Goal: Task Accomplishment & Management: Manage account settings

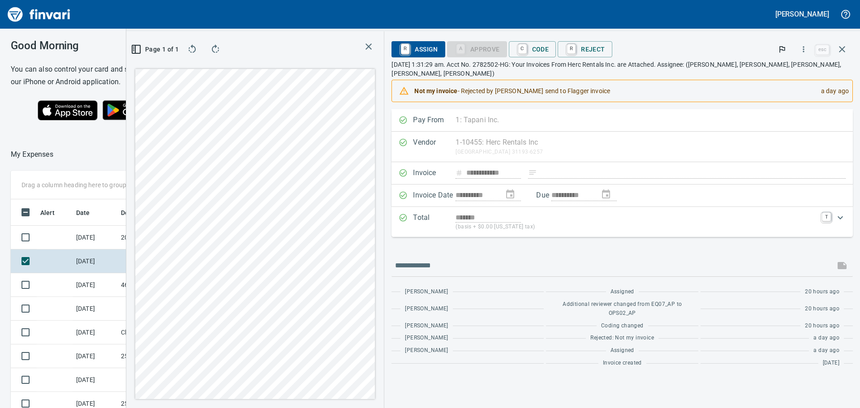
scroll to position [303, 601]
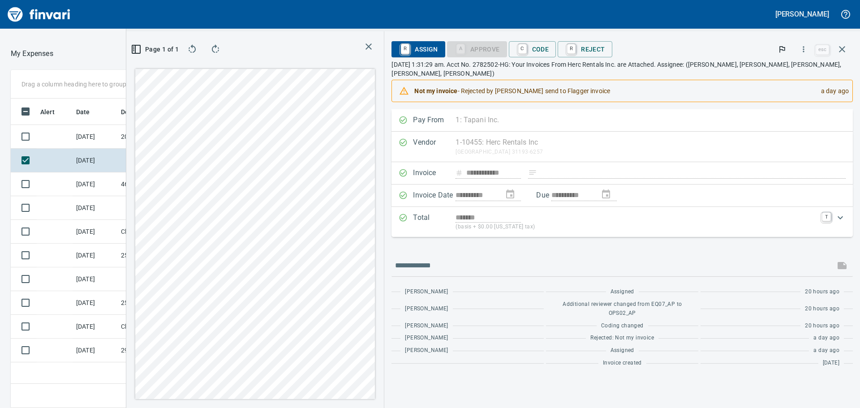
click at [374, 47] on icon "button" at bounding box center [368, 46] width 11 height 11
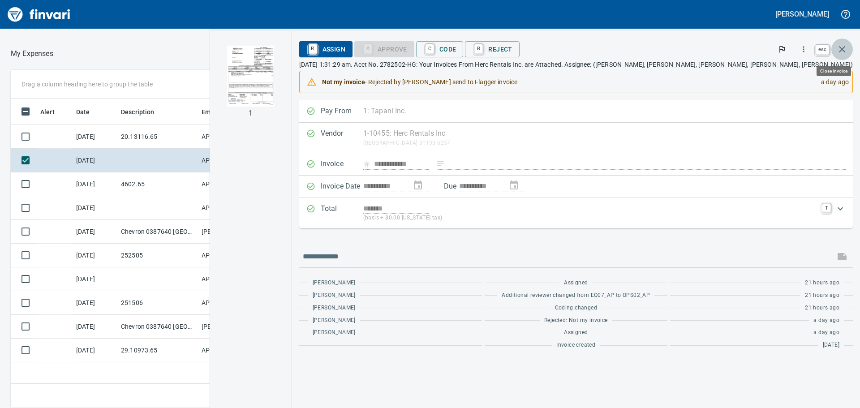
click at [845, 48] on icon "button" at bounding box center [842, 49] width 11 height 11
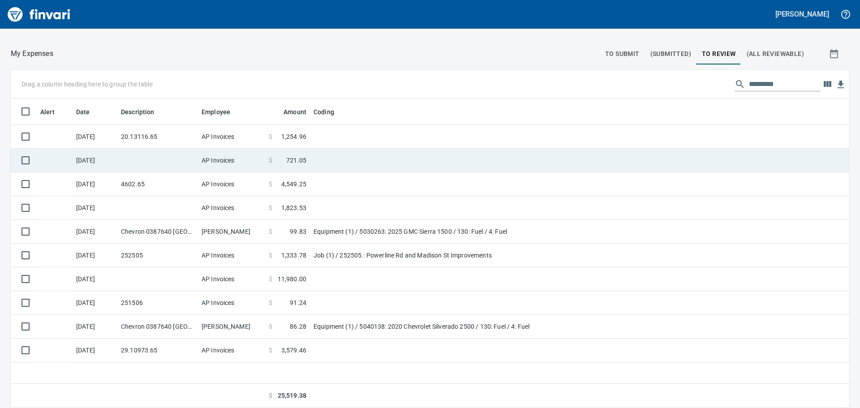
scroll to position [303, 825]
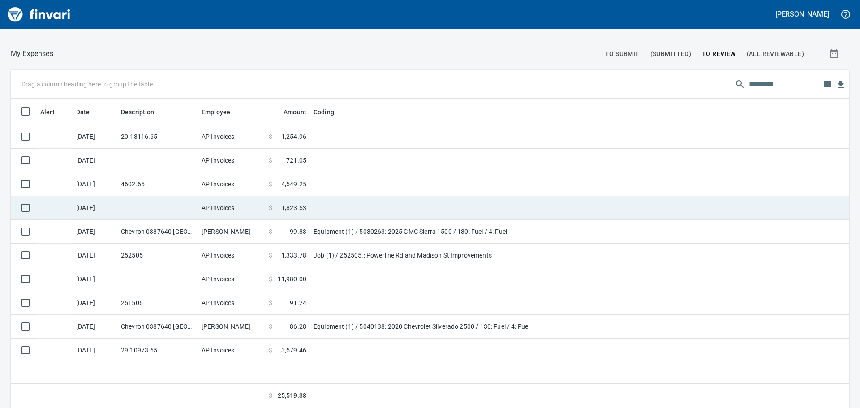
click at [366, 211] on td at bounding box center [422, 208] width 224 height 24
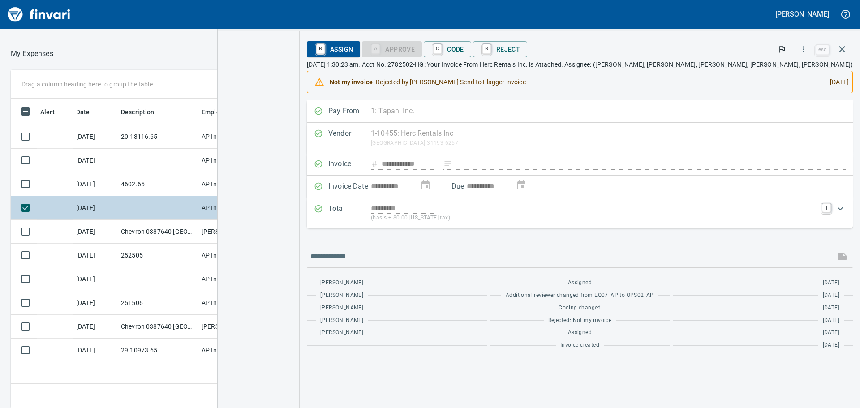
scroll to position [303, 601]
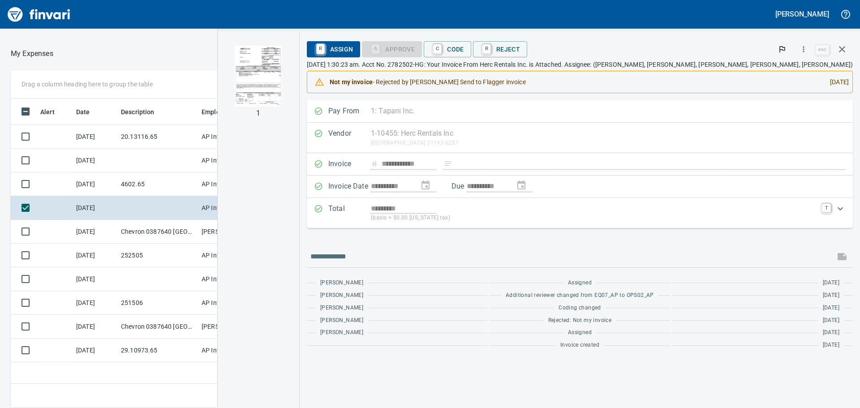
click at [282, 79] on img "button" at bounding box center [258, 76] width 47 height 61
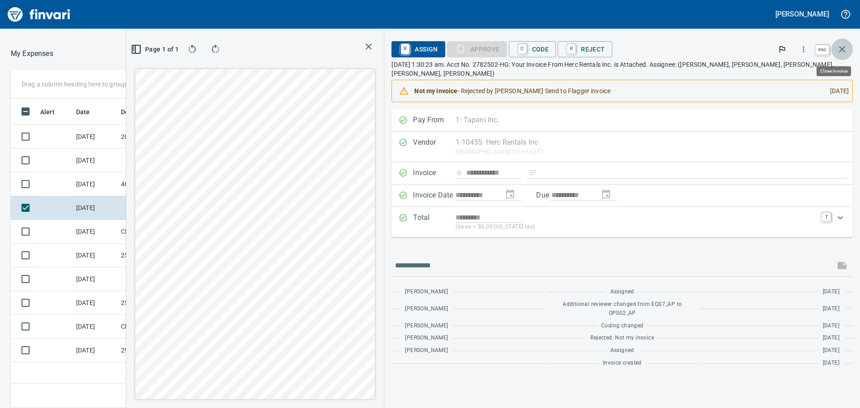
click at [840, 52] on icon "button" at bounding box center [842, 49] width 11 height 11
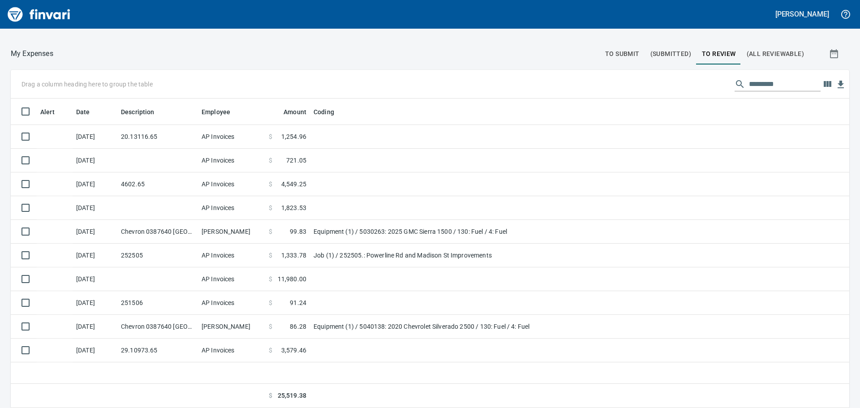
scroll to position [303, 825]
click at [630, 50] on span "To Submit" at bounding box center [622, 53] width 34 height 11
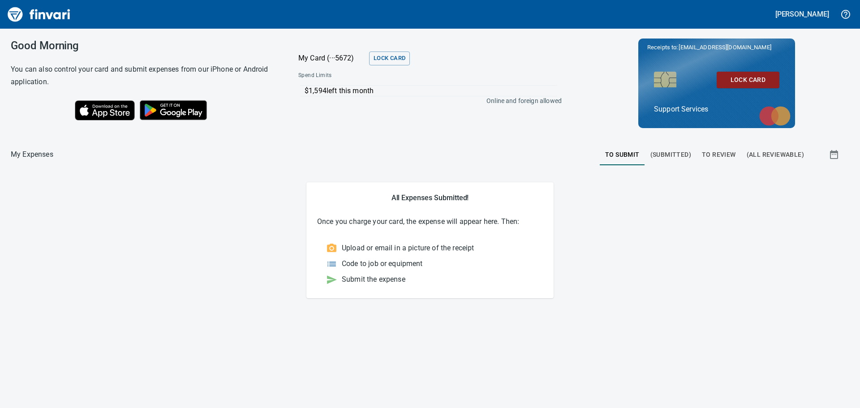
click at [705, 155] on span "To Review" at bounding box center [719, 154] width 34 height 11
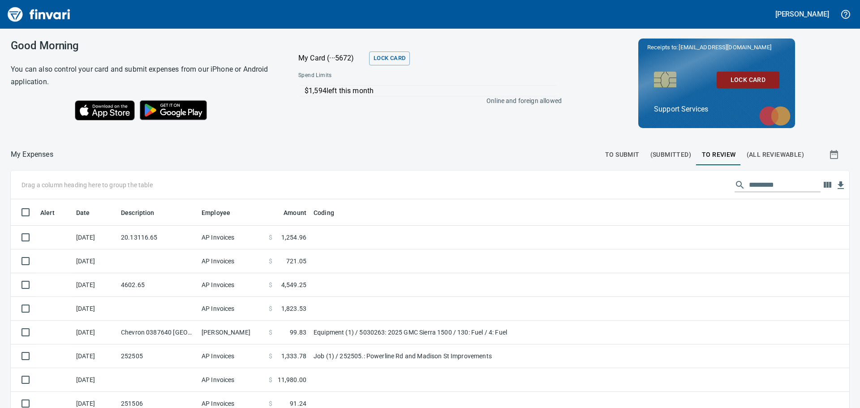
scroll to position [303, 825]
click at [822, 184] on icon "button" at bounding box center [827, 185] width 11 height 11
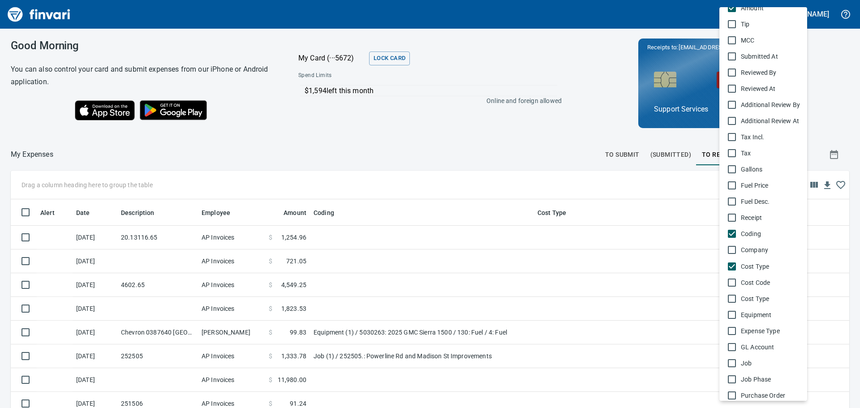
click at [743, 266] on span "Cost Type" at bounding box center [770, 266] width 59 height 9
click at [742, 280] on span "Cost Code" at bounding box center [770, 282] width 59 height 9
click at [742, 302] on span "Cost Type" at bounding box center [770, 298] width 59 height 9
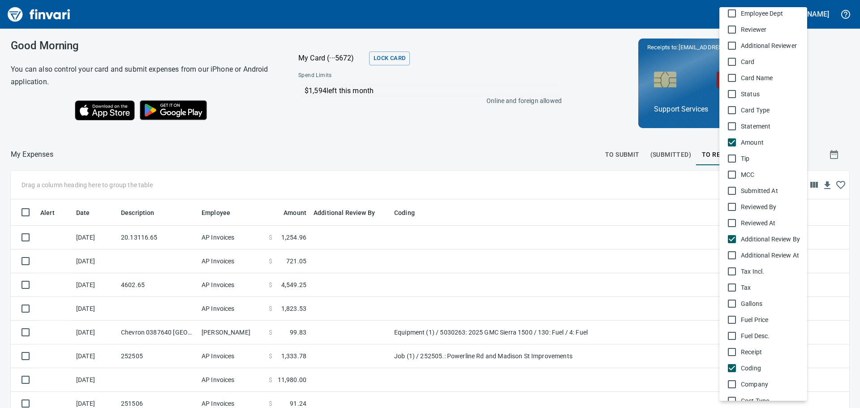
click at [743, 239] on span "Additional Review By" at bounding box center [770, 239] width 59 height 9
click at [745, 207] on span "Reviewed By" at bounding box center [770, 206] width 59 height 9
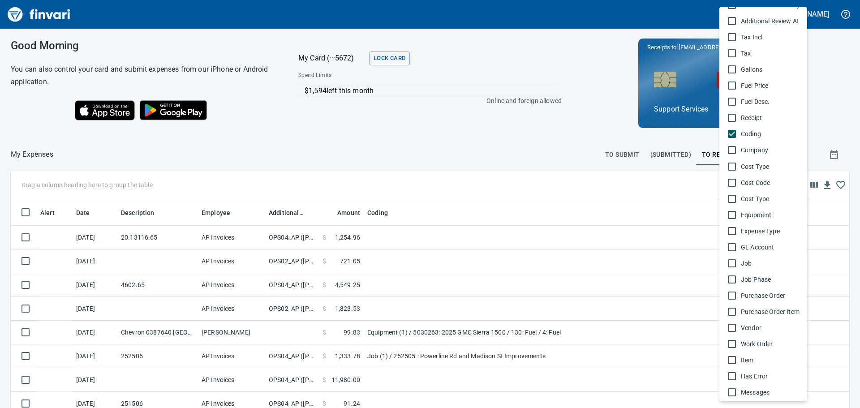
scroll to position [372, 0]
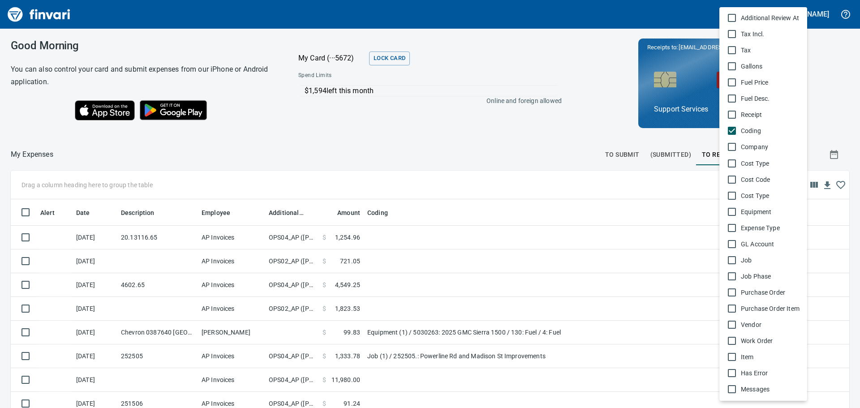
click at [824, 106] on div at bounding box center [430, 204] width 860 height 408
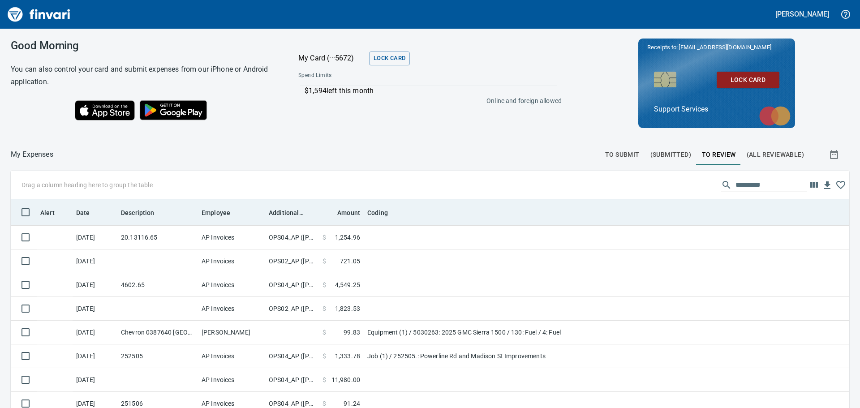
click at [296, 219] on th "Additional Reviewer" at bounding box center [292, 212] width 54 height 26
click at [292, 213] on span "Additional Reviewer" at bounding box center [286, 212] width 35 height 11
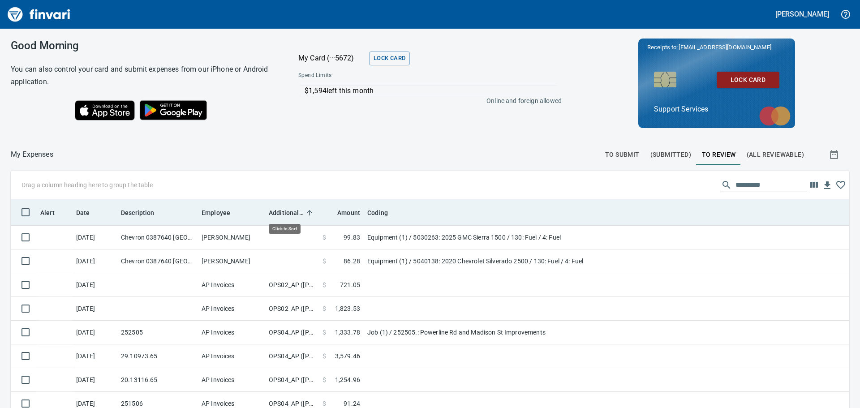
click at [292, 213] on span "Additional Reviewer" at bounding box center [286, 212] width 35 height 11
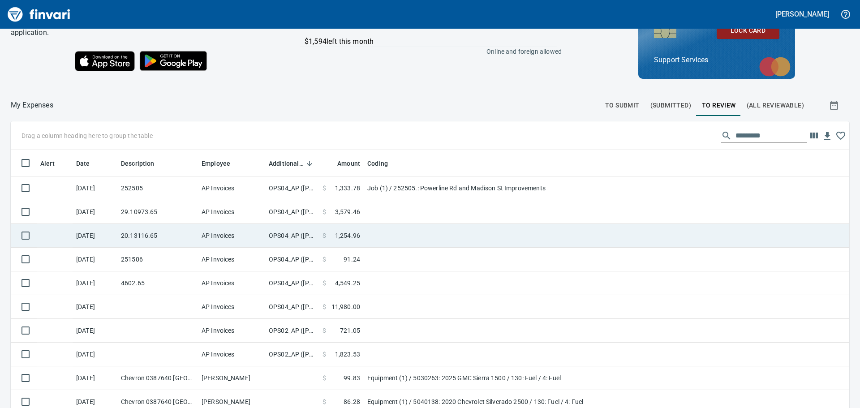
scroll to position [101, 0]
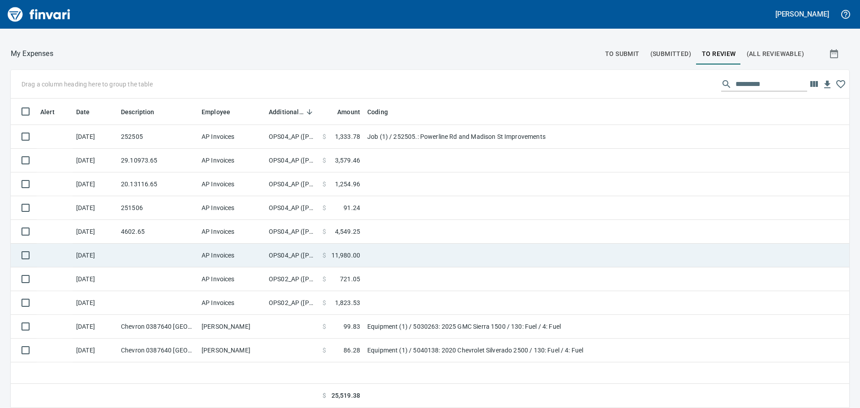
click at [436, 256] on td at bounding box center [476, 256] width 224 height 24
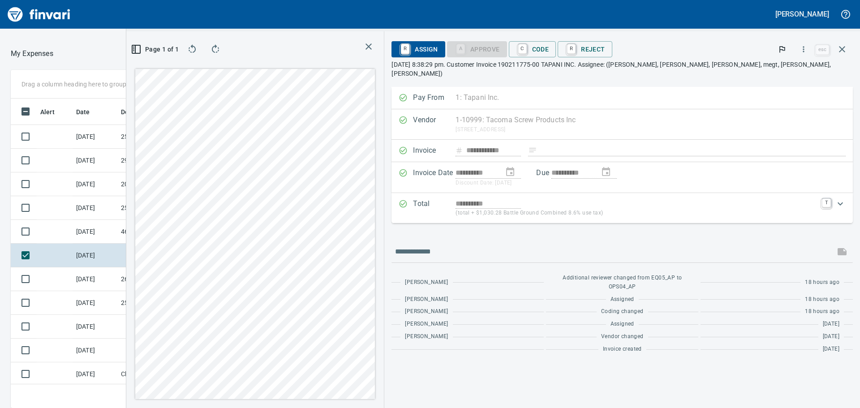
scroll to position [303, 594]
